Goal: Task Accomplishment & Management: Use online tool/utility

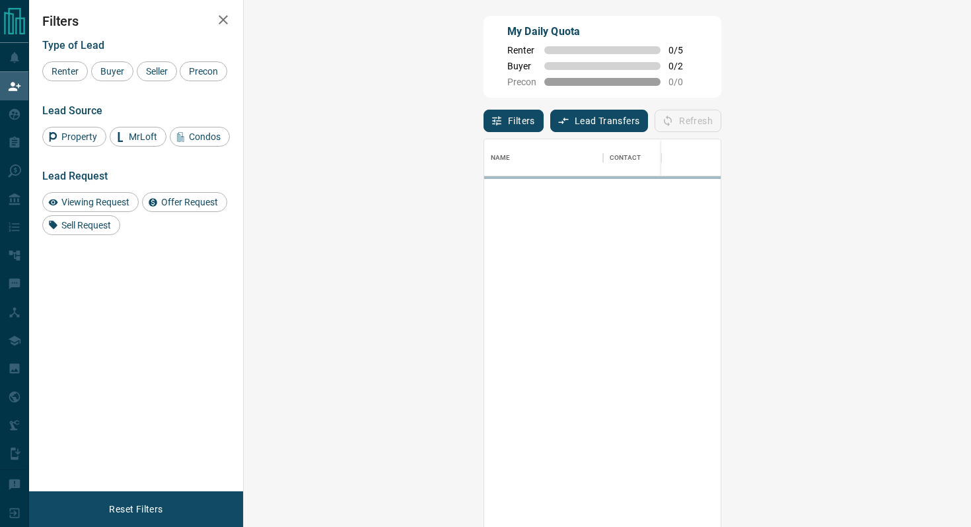
scroll to position [400, 699]
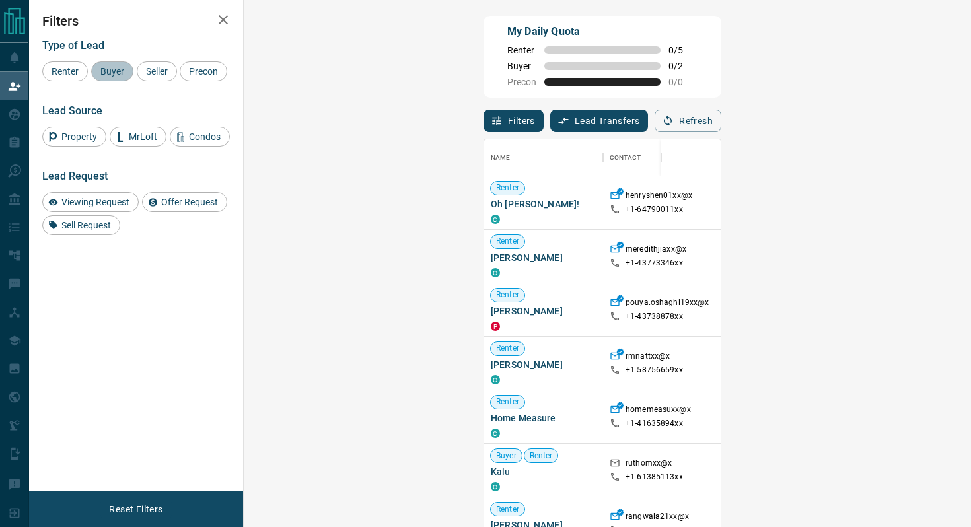
click at [112, 65] on div "Buyer" at bounding box center [112, 71] width 42 height 20
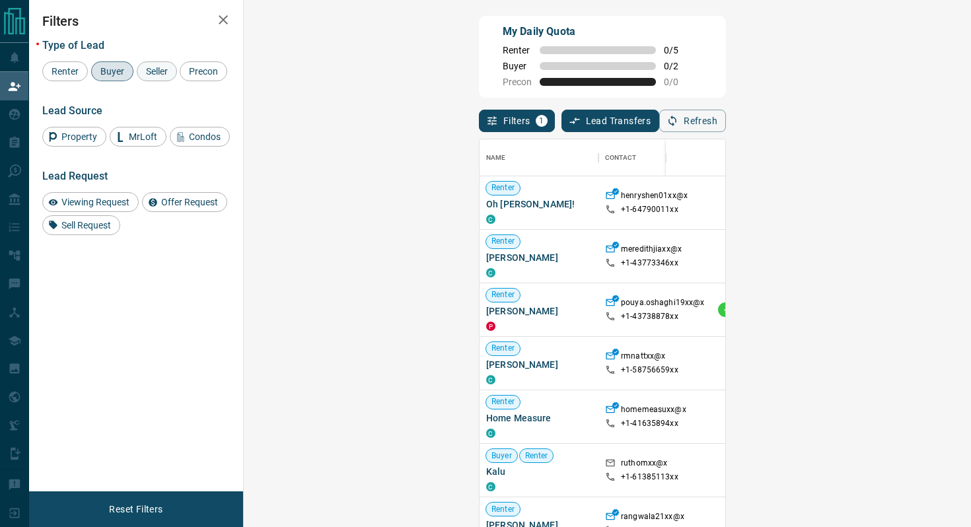
click at [155, 72] on span "Seller" at bounding box center [156, 71] width 31 height 11
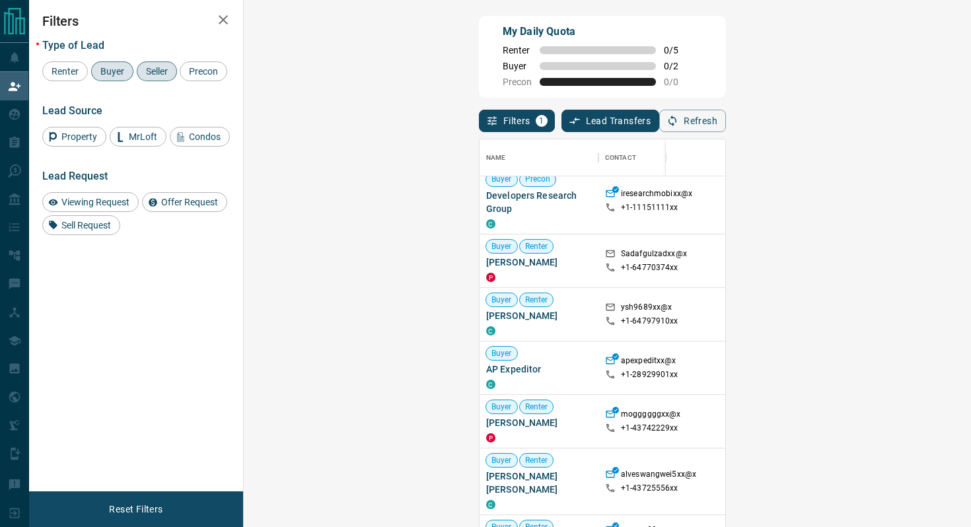
scroll to position [291, 0]
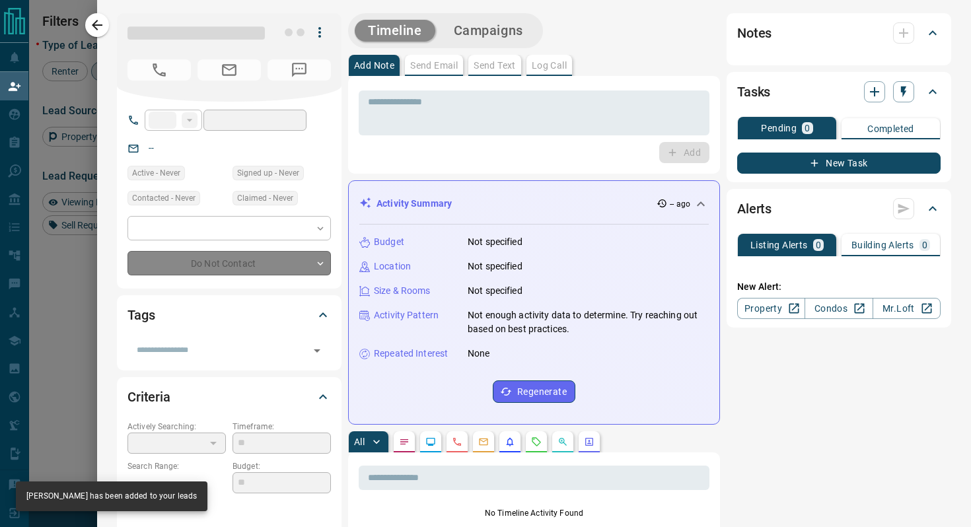
type input "**"
type input "**********"
type input "**"
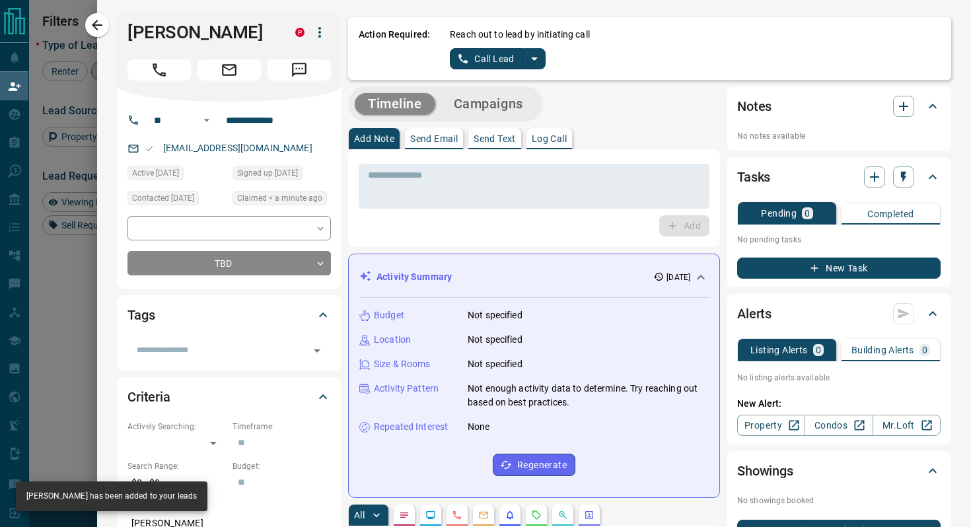
click at [534, 60] on icon "split button" at bounding box center [534, 59] width 16 height 16
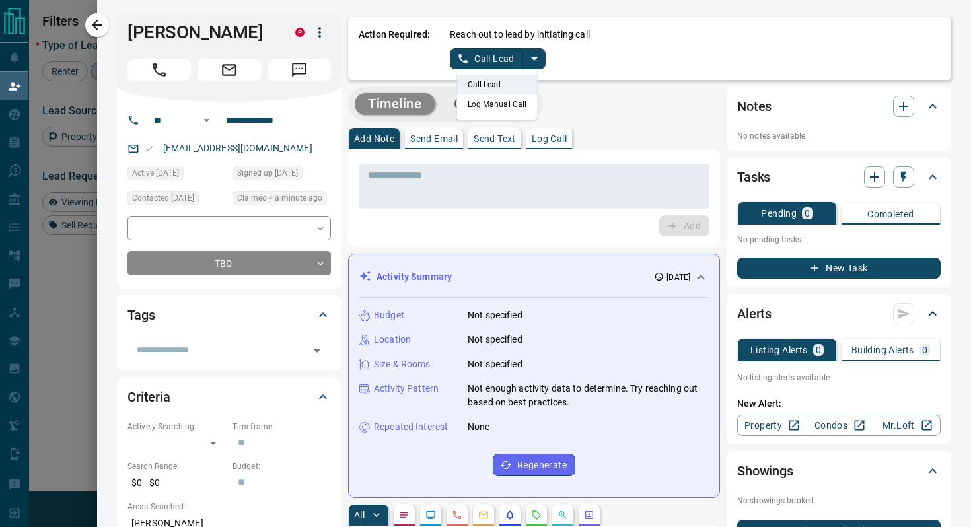
click at [500, 108] on li "Log Manual Call" at bounding box center [497, 104] width 81 height 20
click at [498, 59] on button "Log Manual Call" at bounding box center [493, 58] width 87 height 21
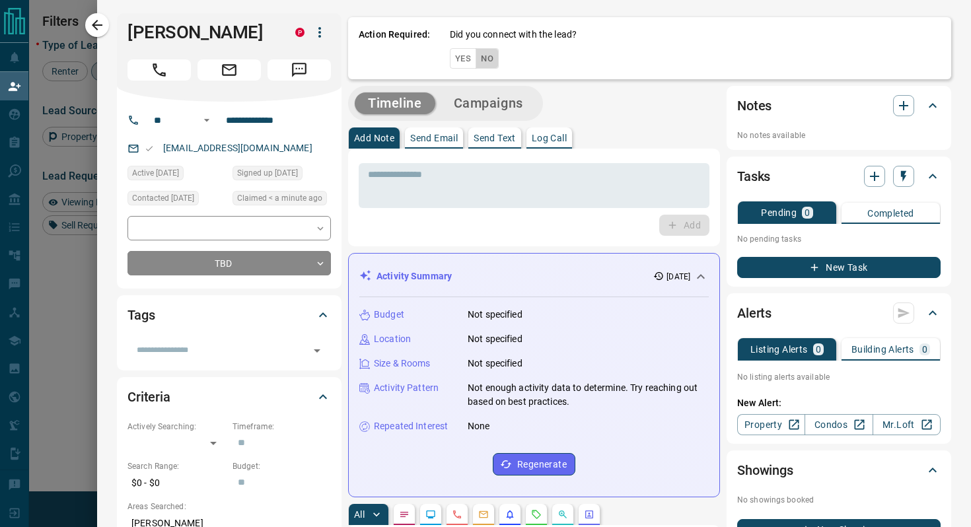
click at [492, 57] on button "No" at bounding box center [487, 58] width 23 height 20
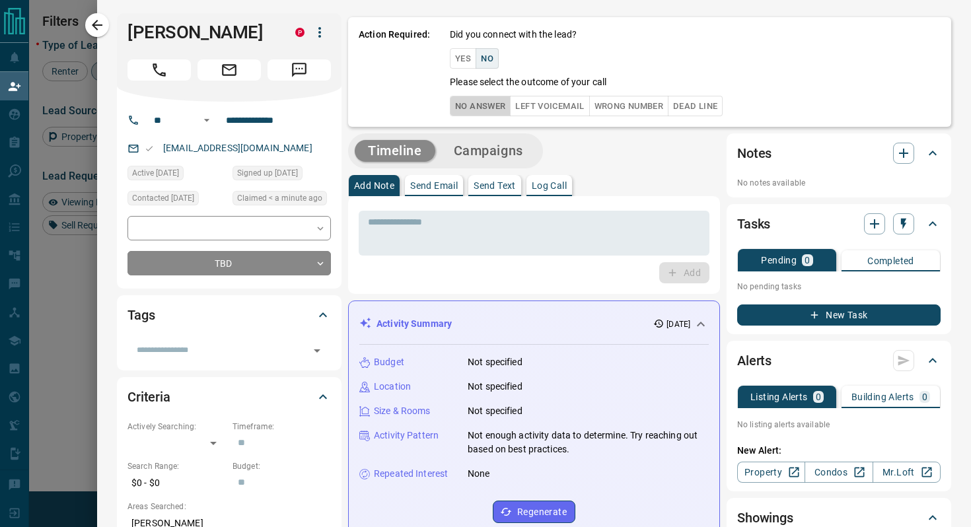
click at [483, 107] on button "No Answer" at bounding box center [480, 106] width 61 height 20
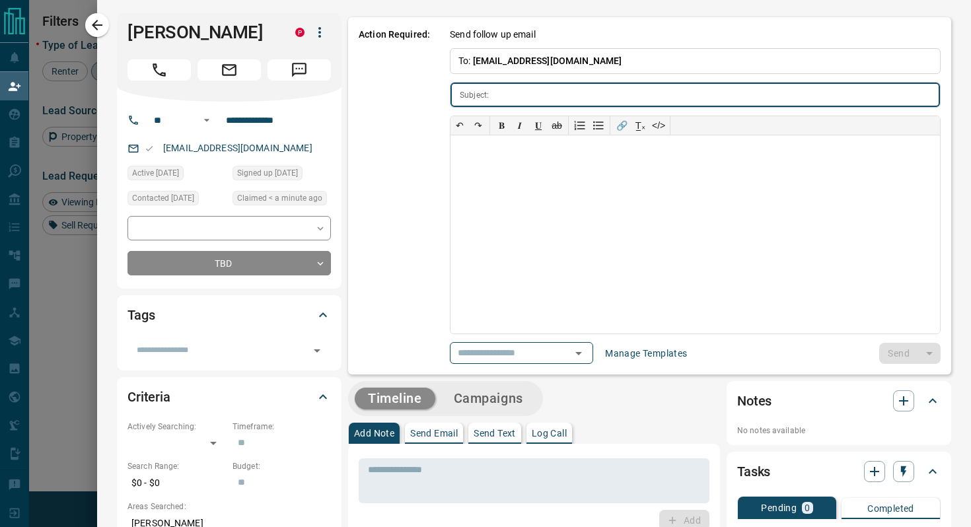
type input "**********"
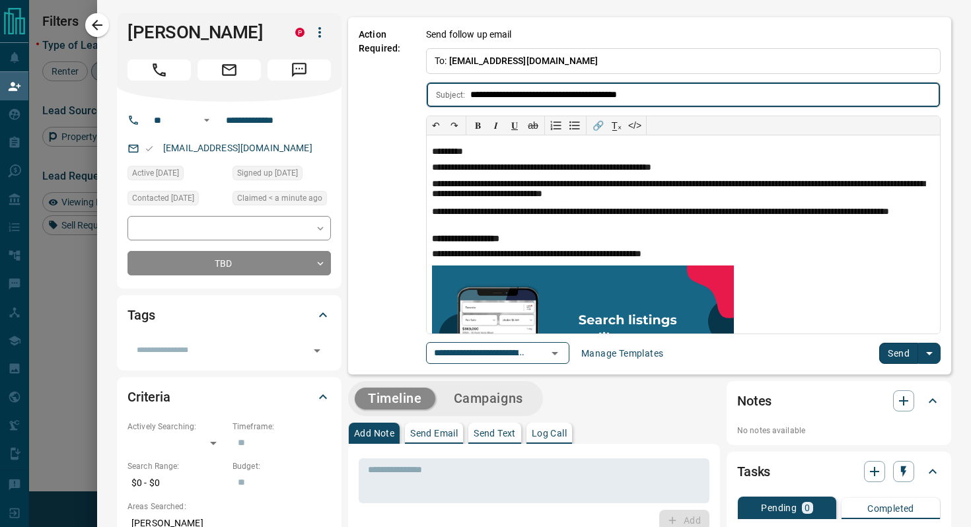
click at [901, 353] on button "Send" at bounding box center [898, 353] width 39 height 21
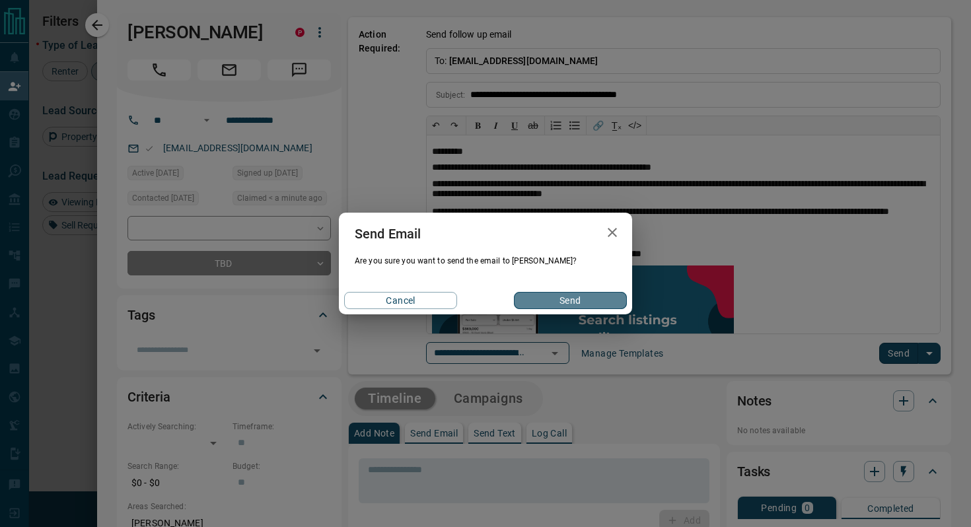
click at [587, 307] on button "Send" at bounding box center [570, 300] width 113 height 17
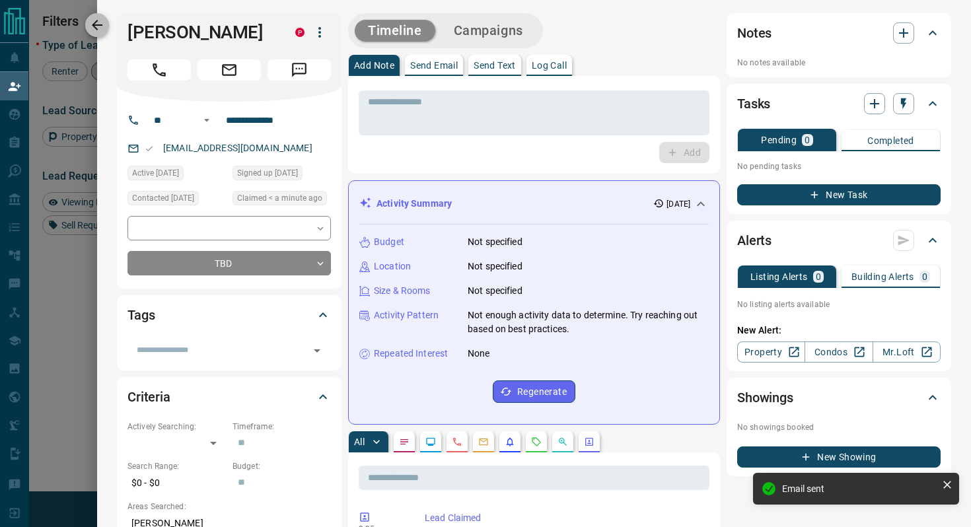
click at [96, 28] on icon "button" at bounding box center [97, 25] width 11 height 11
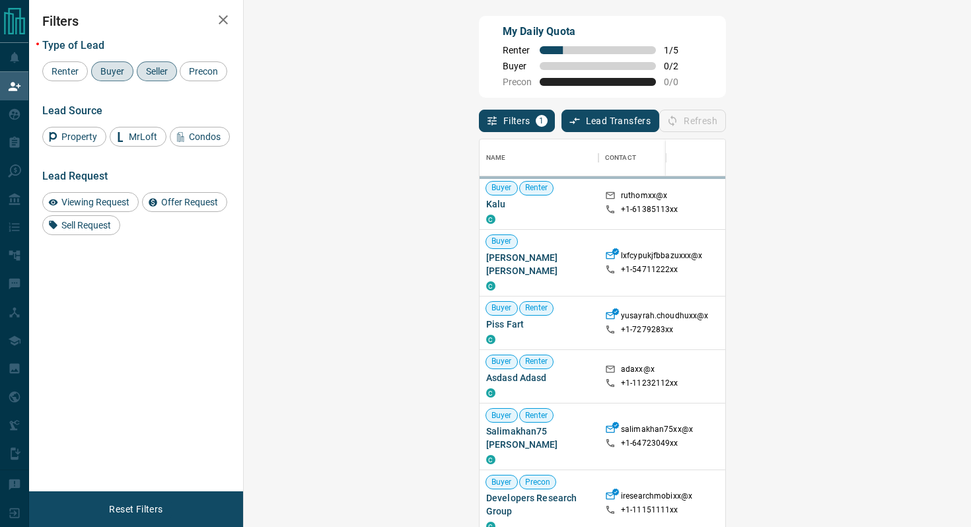
scroll to position [400, 699]
click at [81, 134] on span "Property" at bounding box center [79, 136] width 45 height 11
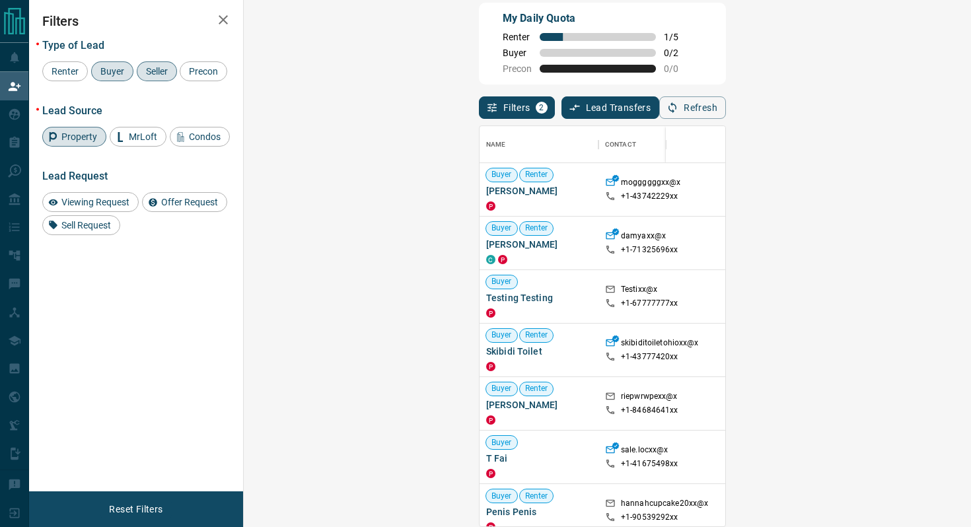
scroll to position [0, 0]
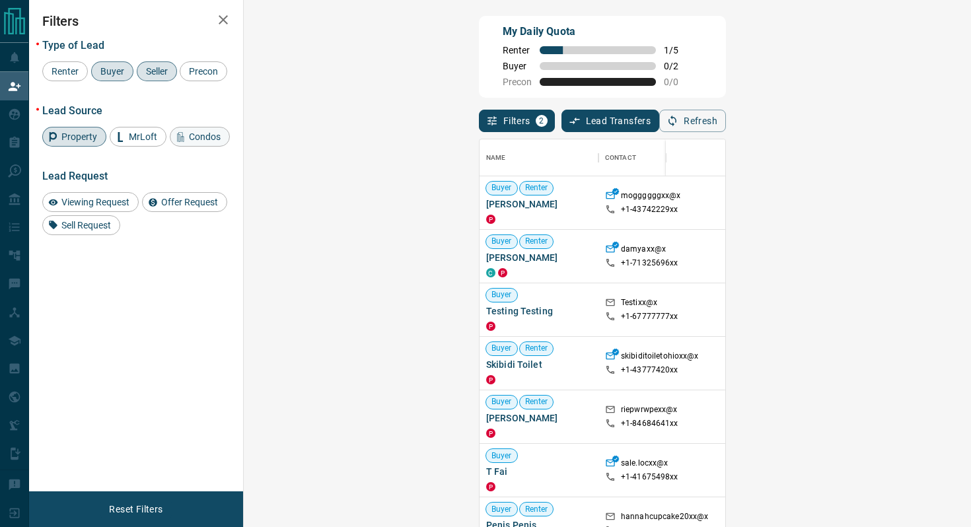
click at [181, 138] on icon at bounding box center [181, 137] width 10 height 10
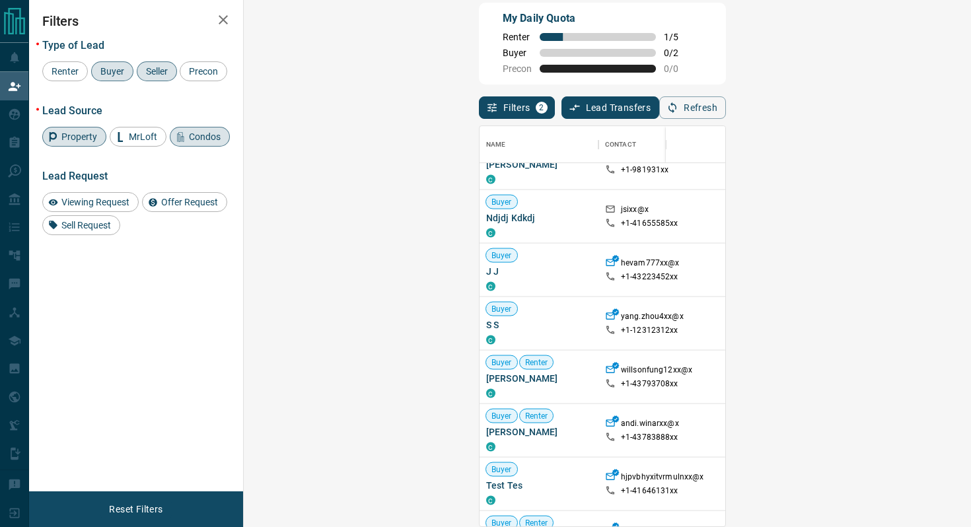
scroll to position [2129, 0]
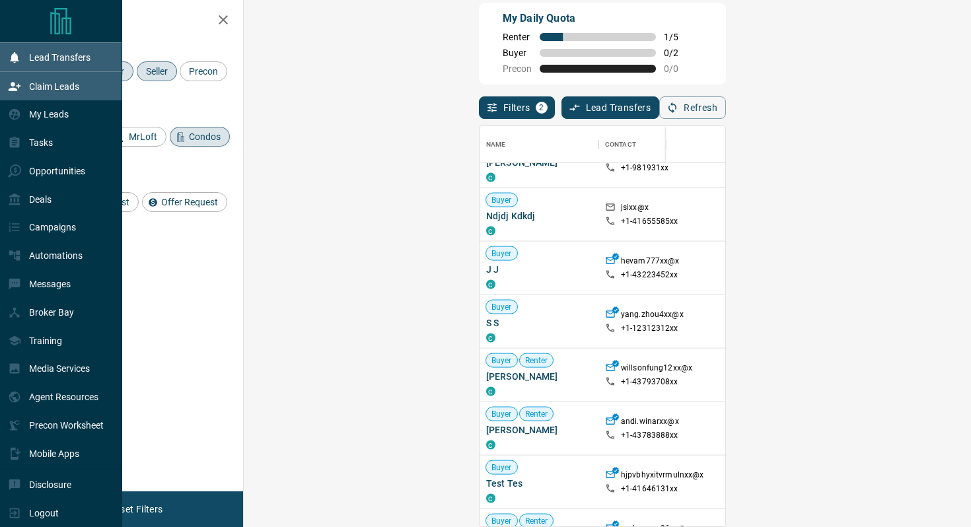
click at [47, 57] on p "Lead Transfers" at bounding box center [59, 57] width 61 height 11
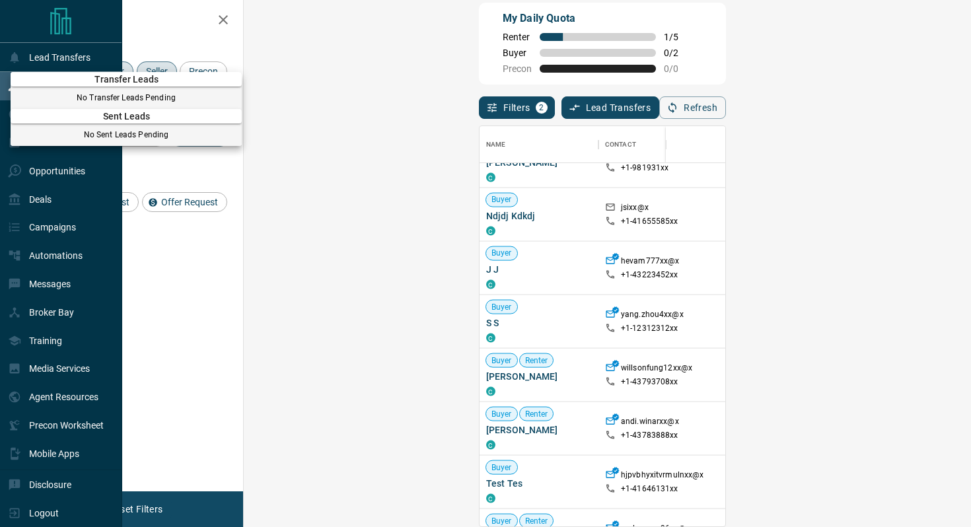
click at [101, 12] on div at bounding box center [485, 263] width 971 height 527
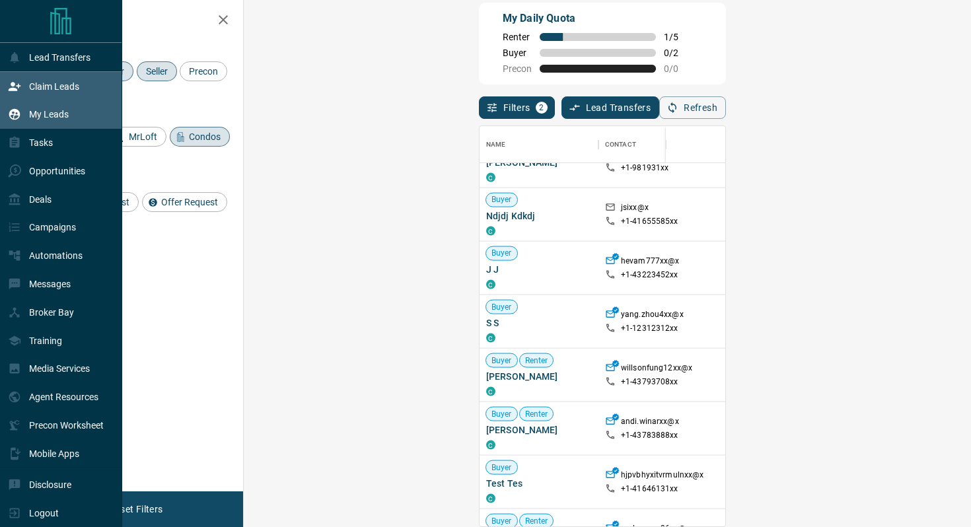
click at [55, 116] on p "My Leads" at bounding box center [49, 114] width 40 height 11
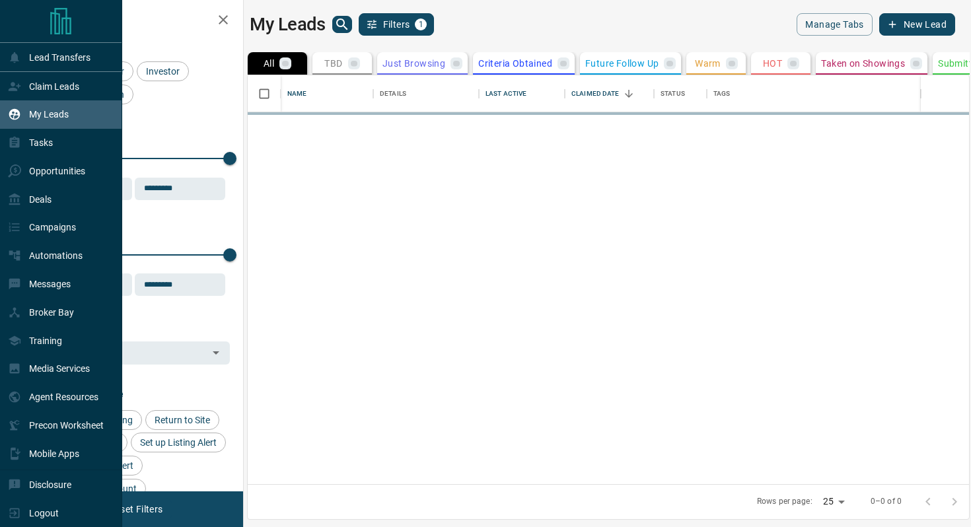
scroll to position [409, 721]
